Goal: Task Accomplishment & Management: Complete application form

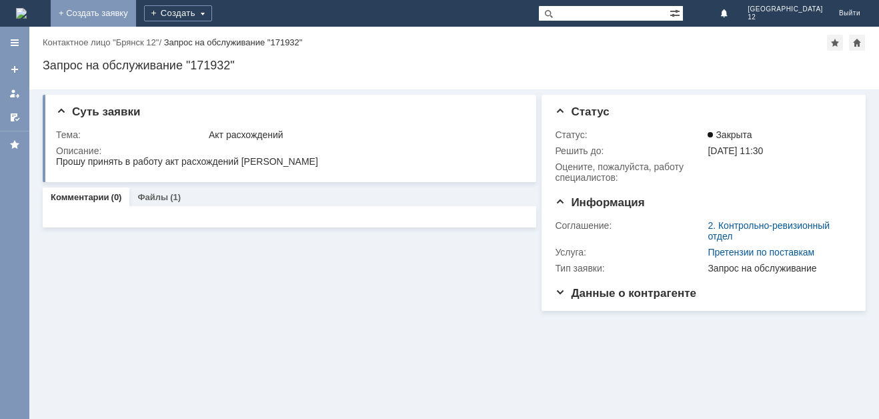
click at [136, 15] on link "+ Создать заявку" at bounding box center [93, 13] width 85 height 27
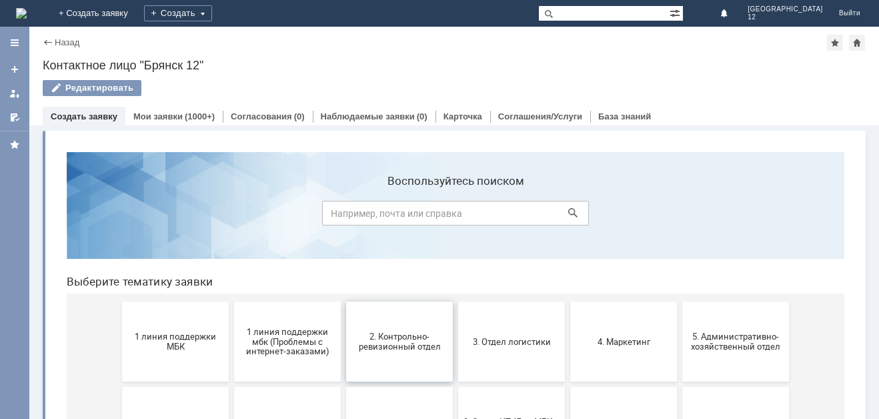
click at [409, 331] on button "2. Контрольно-ревизионный отдел" at bounding box center [399, 341] width 107 height 80
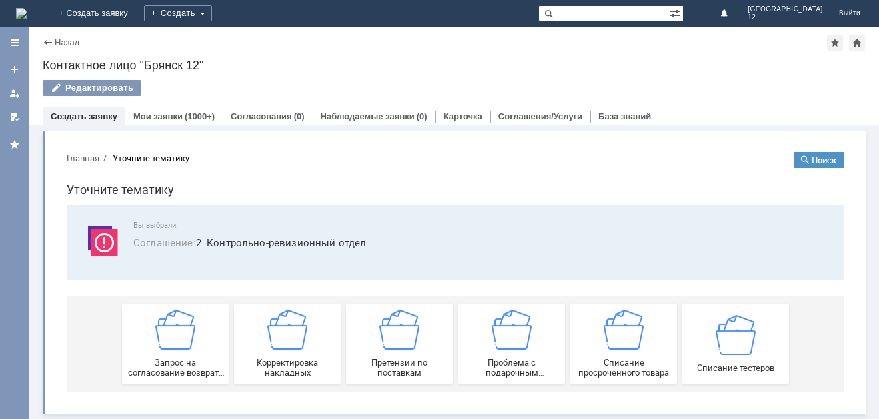
click at [409, 331] on img at bounding box center [399, 329] width 40 height 40
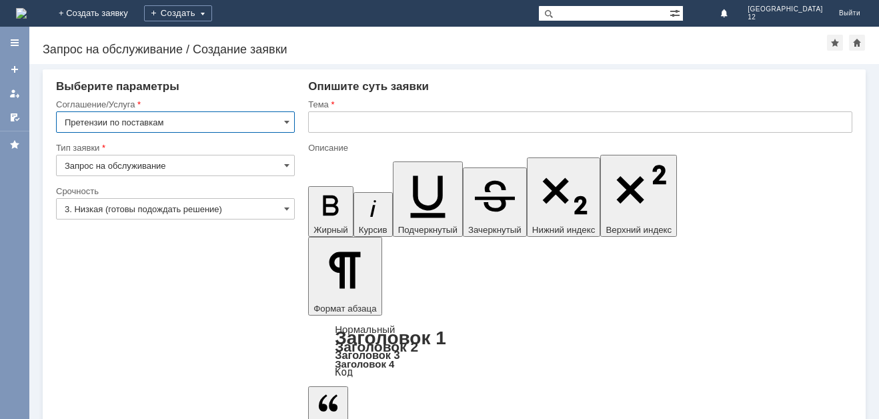
click at [317, 117] on input "text" at bounding box center [580, 121] width 544 height 21
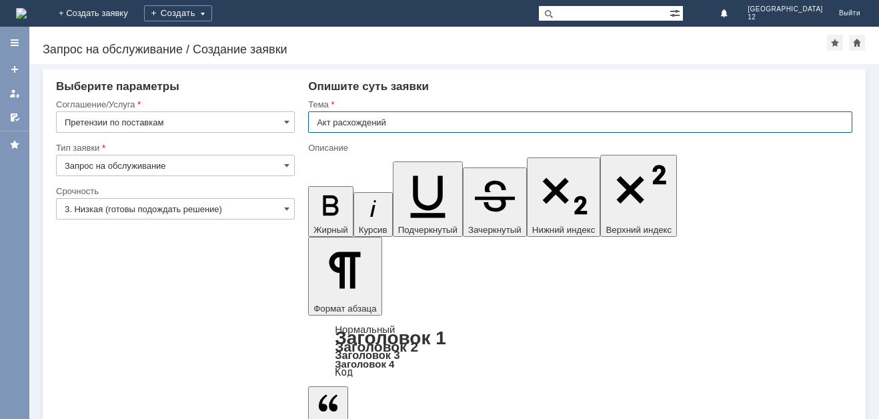
type input "Акт расхождений"
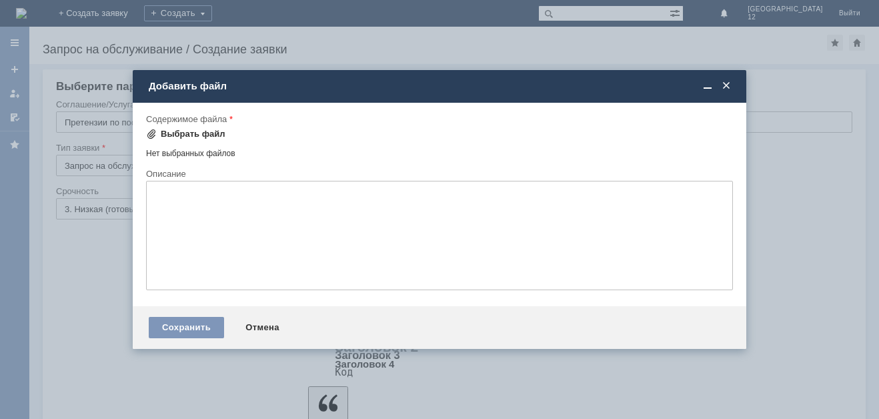
click at [166, 132] on div "Выбрать файл" at bounding box center [193, 134] width 65 height 11
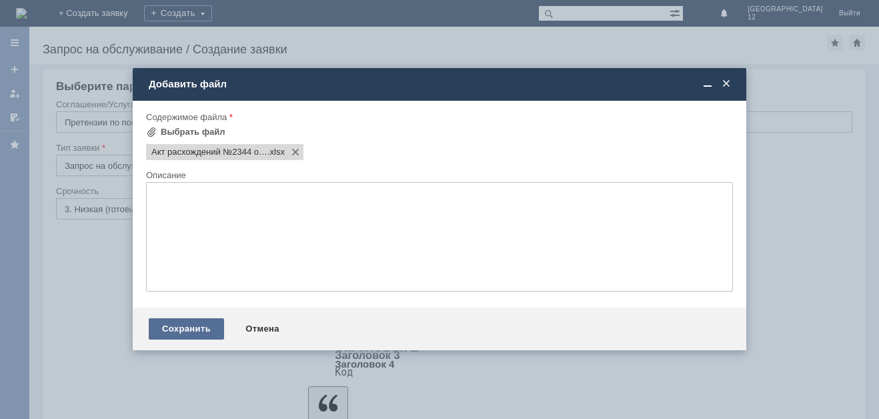
click at [187, 325] on div "Сохранить" at bounding box center [186, 328] width 75 height 21
